Goal: Information Seeking & Learning: Check status

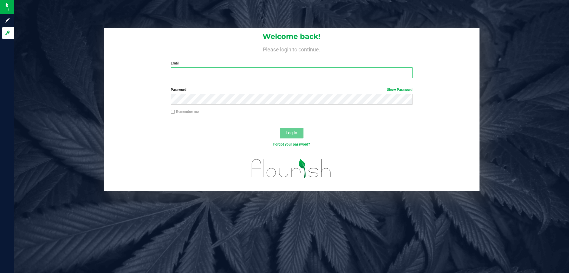
click at [288, 73] on input "Email" at bounding box center [292, 72] width 242 height 11
type input "[EMAIL_ADDRESS][DOMAIN_NAME]"
click at [294, 134] on span "Log In" at bounding box center [292, 132] width 12 height 5
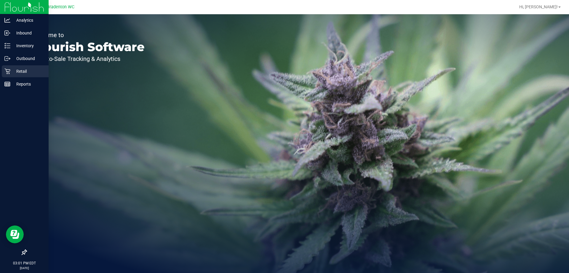
click at [16, 71] on p "Retail" at bounding box center [28, 71] width 36 height 7
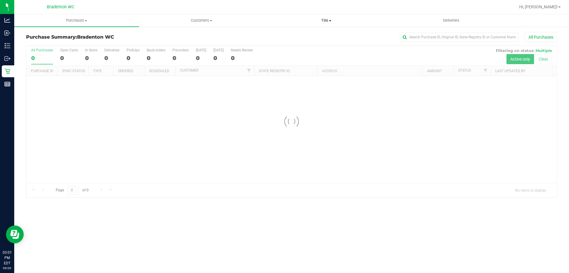
click at [315, 22] on span "Tills" at bounding box center [326, 20] width 124 height 5
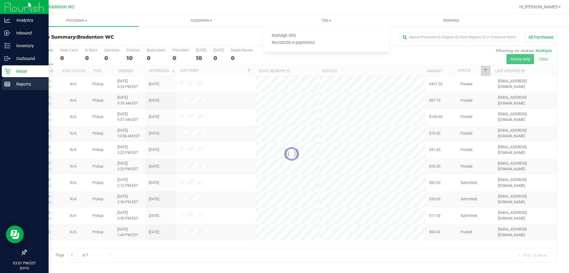
click at [6, 85] on icon at bounding box center [7, 84] width 6 height 6
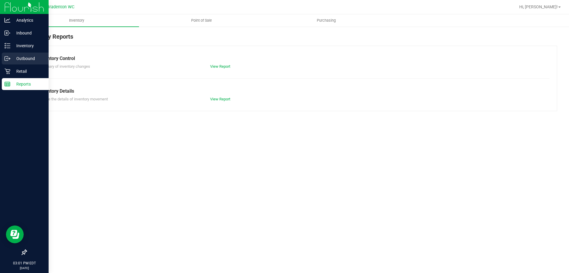
click at [18, 63] on div "Outbound" at bounding box center [25, 58] width 47 height 12
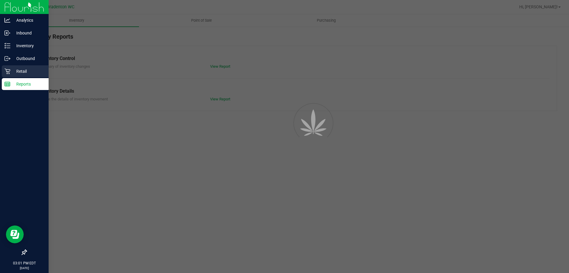
click at [19, 71] on p "Retail" at bounding box center [28, 71] width 36 height 7
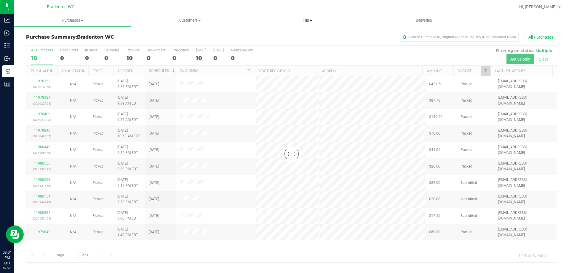
click at [289, 20] on span "Tills" at bounding box center [307, 20] width 117 height 5
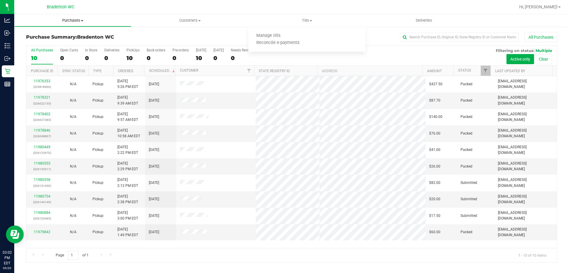
click at [129, 18] on span "Purchases" at bounding box center [73, 20] width 117 height 5
drag, startPoint x: 230, startPoint y: 11, endPoint x: 231, endPoint y: 8, distance: 3.3
click at [230, 9] on div at bounding box center [311, 7] width 410 height 12
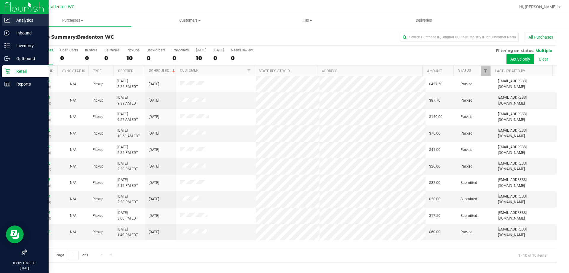
click at [29, 22] on p "Analytics" at bounding box center [28, 20] width 36 height 7
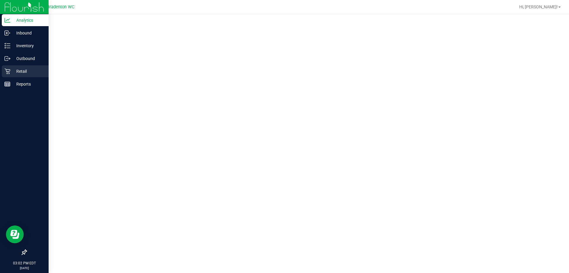
click at [17, 70] on p "Retail" at bounding box center [28, 71] width 36 height 7
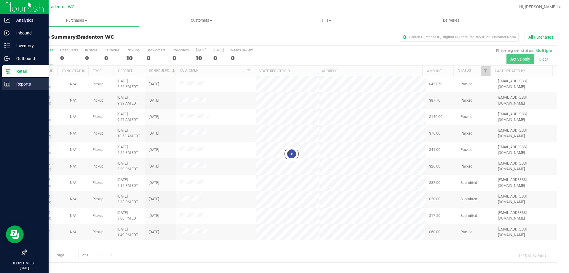
click at [9, 81] on icon at bounding box center [7, 84] width 6 height 6
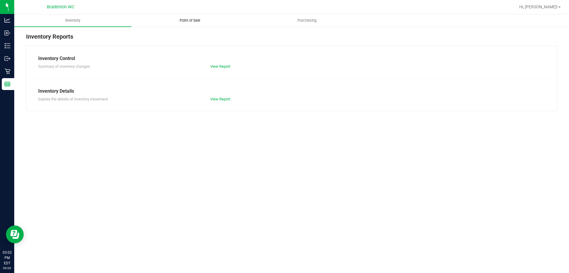
click at [207, 20] on span "Point of Sale" at bounding box center [190, 20] width 37 height 5
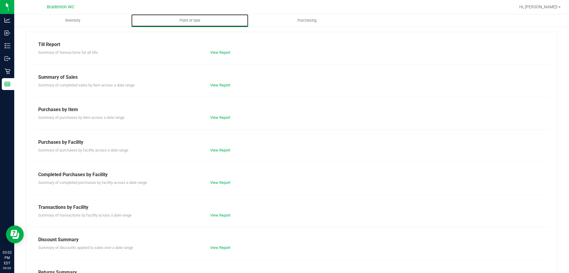
scroll to position [39, 0]
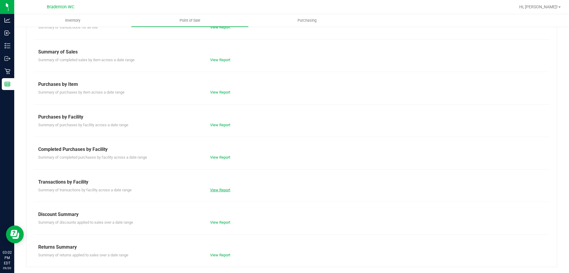
click at [221, 189] on link "View Report" at bounding box center [220, 189] width 20 height 4
